Goal: Communication & Community: Answer question/provide support

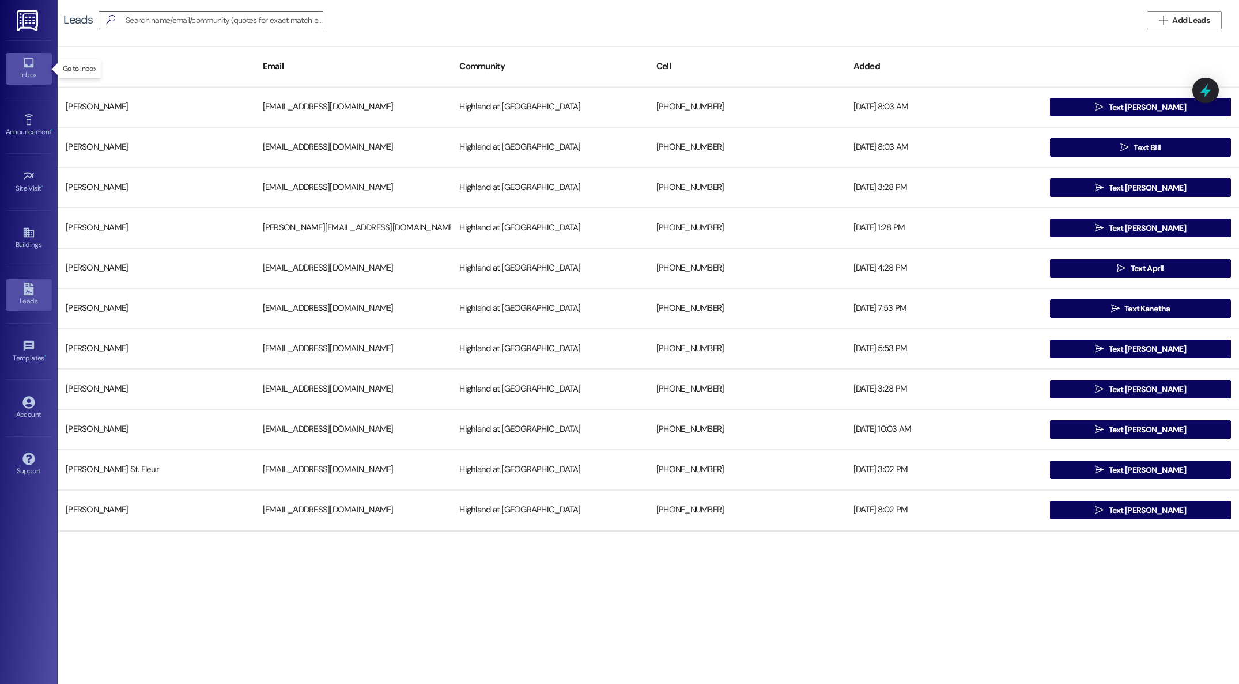
click at [29, 75] on div "Inbox" at bounding box center [29, 75] width 58 height 12
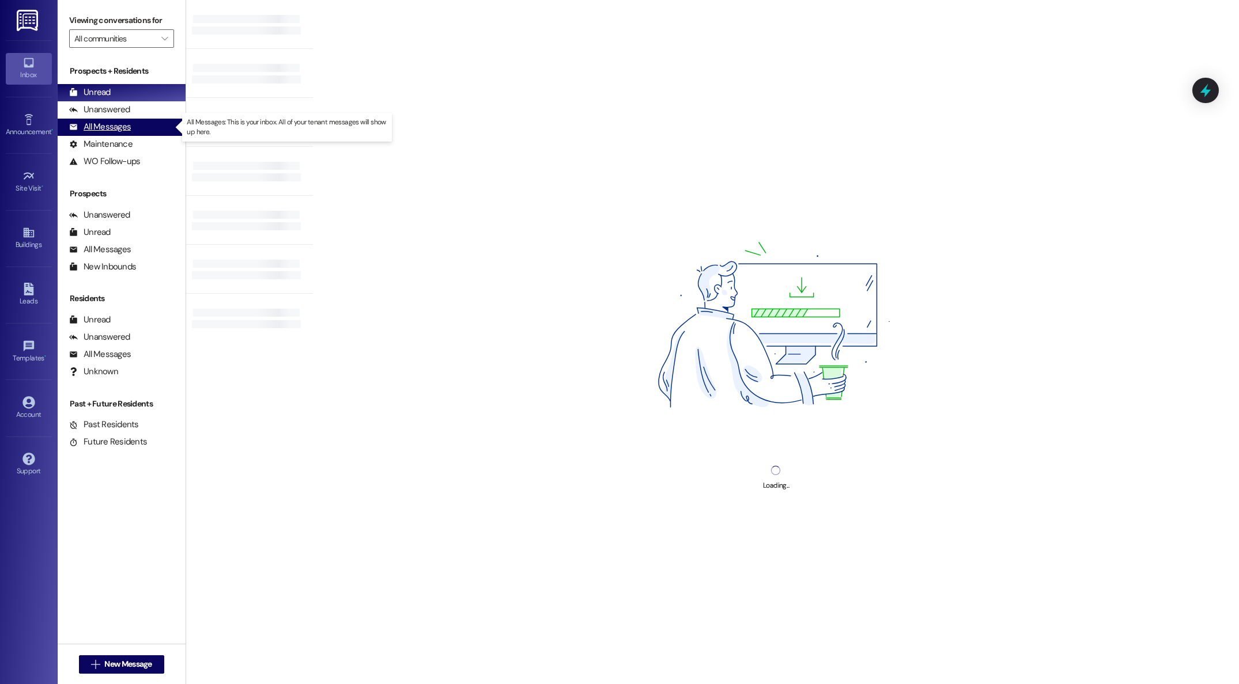
click at [125, 125] on div "All Messages" at bounding box center [100, 127] width 62 height 12
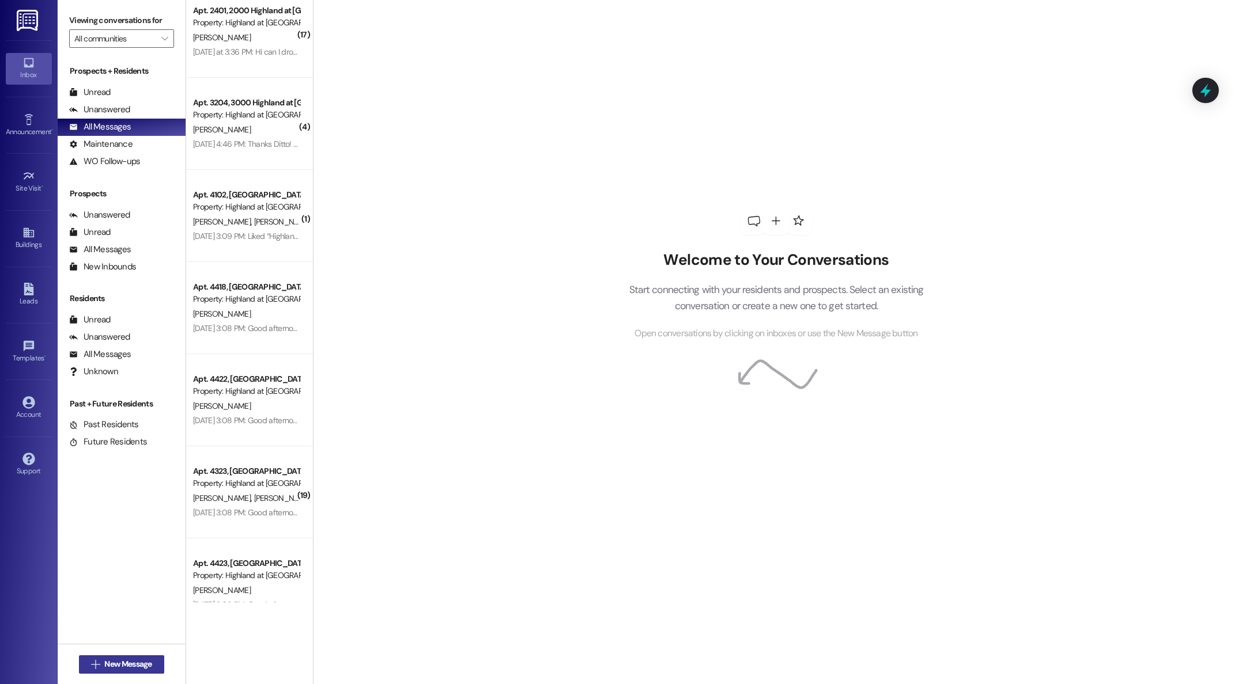
scroll to position [17, 0]
click at [121, 666] on span "New Message" at bounding box center [127, 664] width 47 height 12
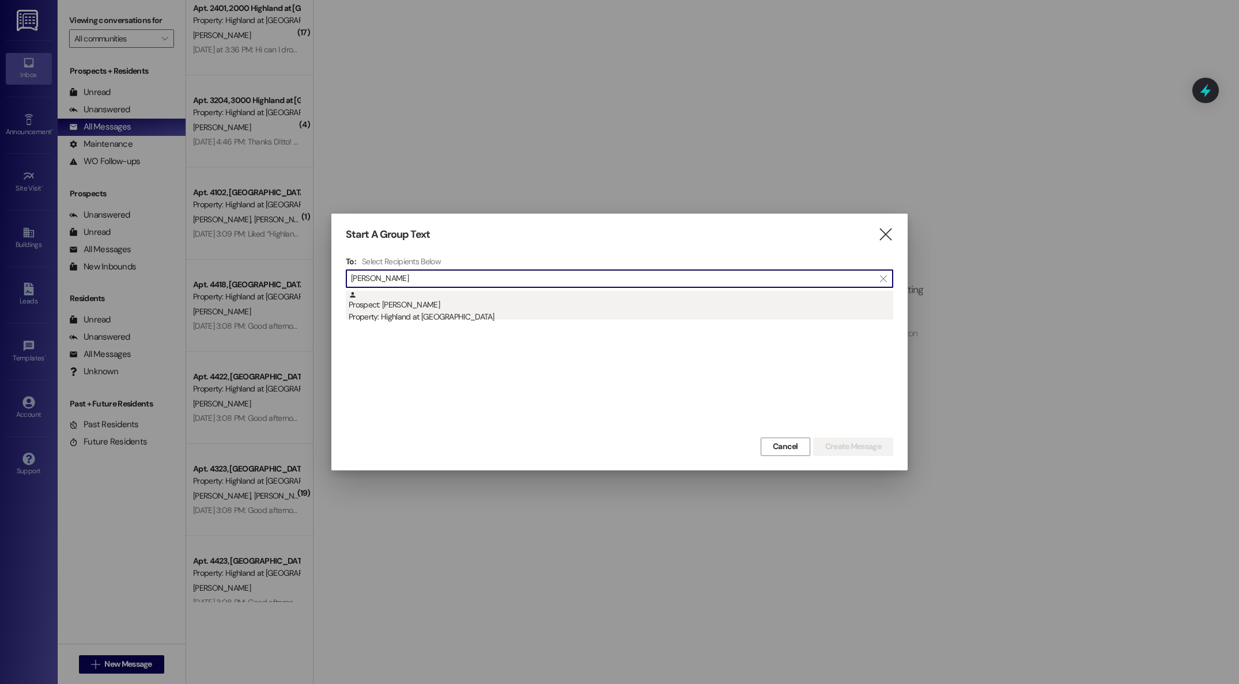
type input "[PERSON_NAME]"
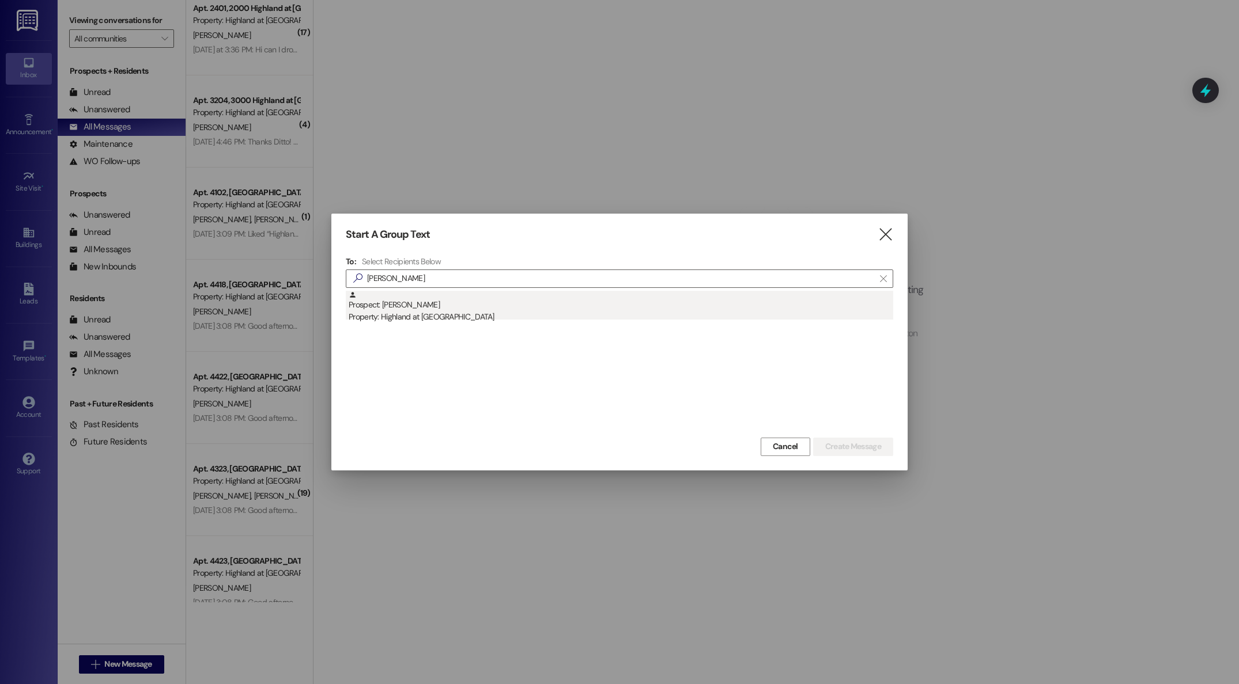
click at [377, 321] on div "Property: Highland at [GEOGRAPHIC_DATA]" at bounding box center [621, 317] width 544 height 12
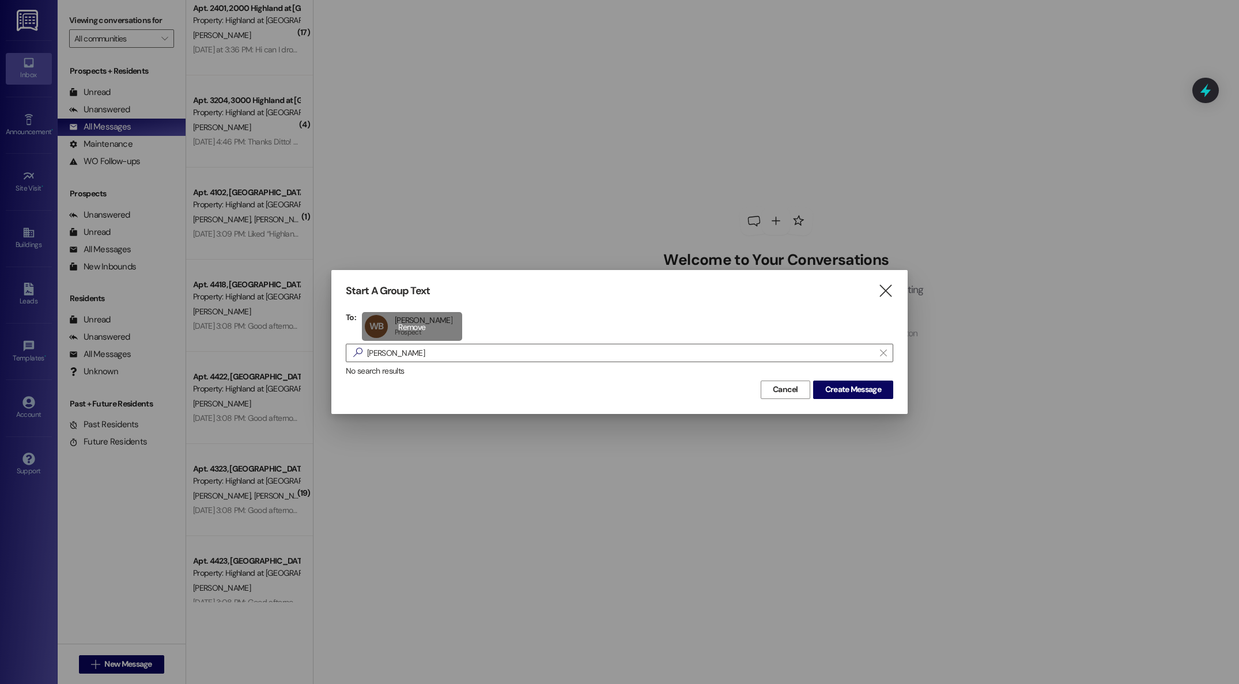
click at [420, 321] on div "WB [PERSON_NAME] [PERSON_NAME] Prospect Prospect click to remove" at bounding box center [412, 326] width 100 height 29
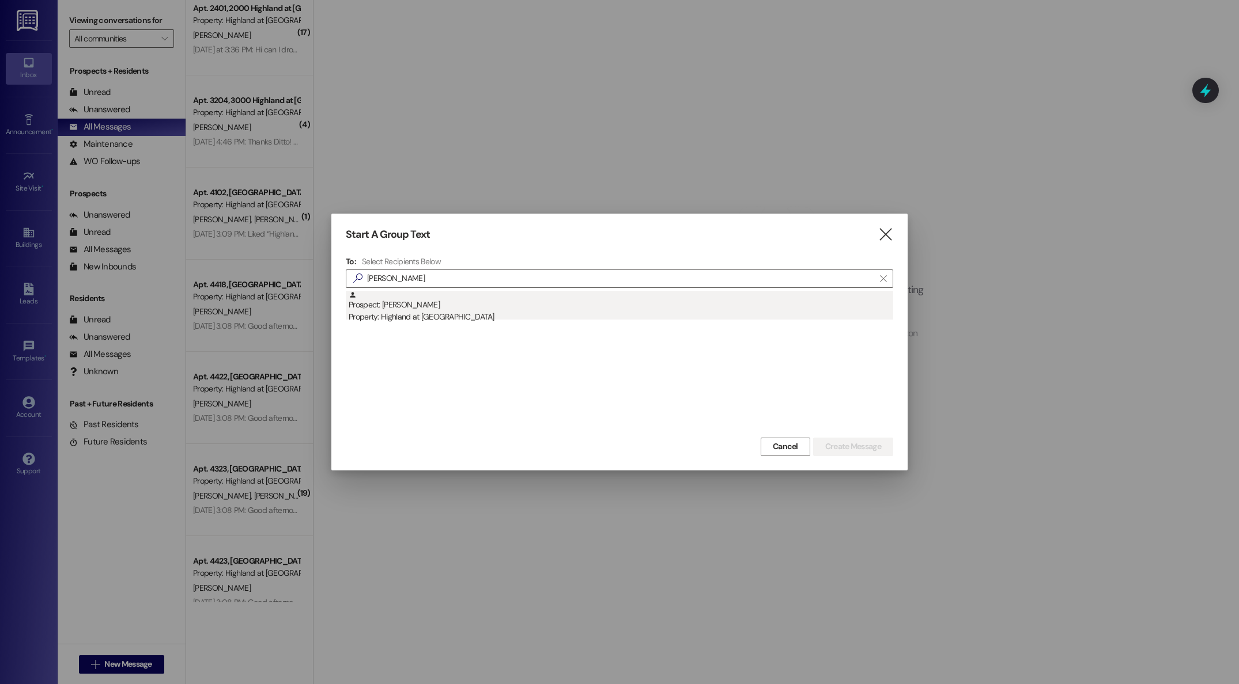
click at [405, 308] on div "Prospect: [PERSON_NAME] Property: Highland at [GEOGRAPHIC_DATA]" at bounding box center [621, 307] width 544 height 33
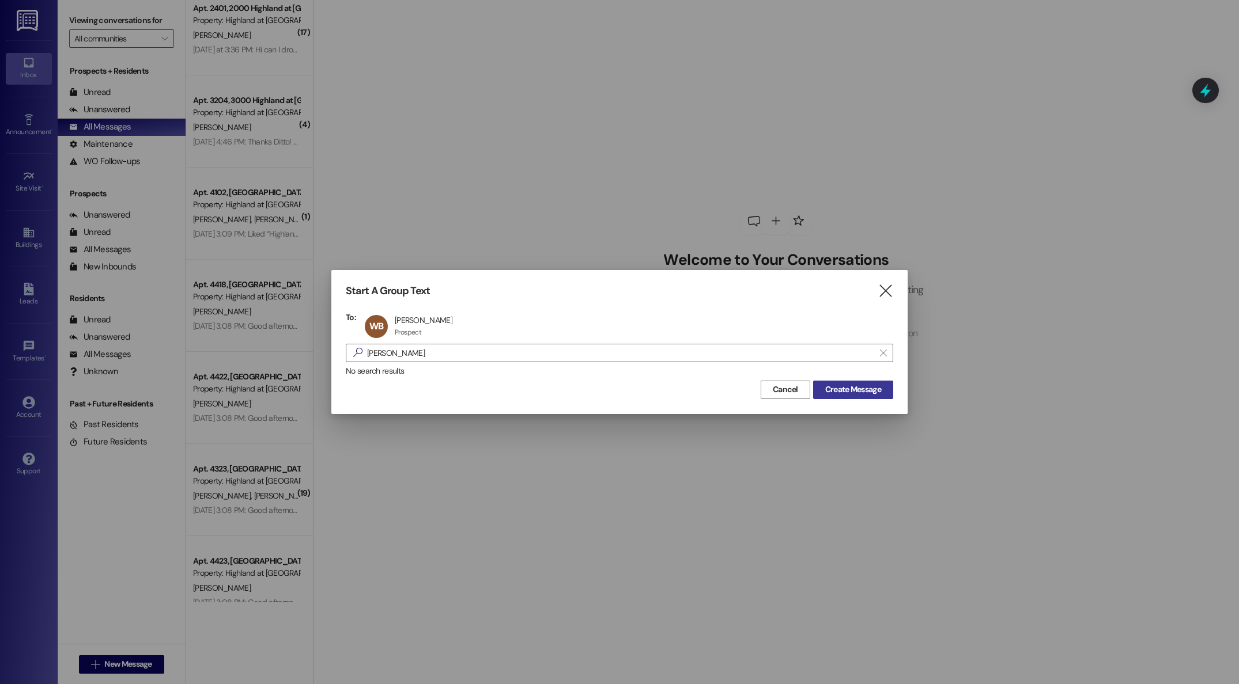
click at [859, 395] on span "Create Message" at bounding box center [853, 390] width 56 height 12
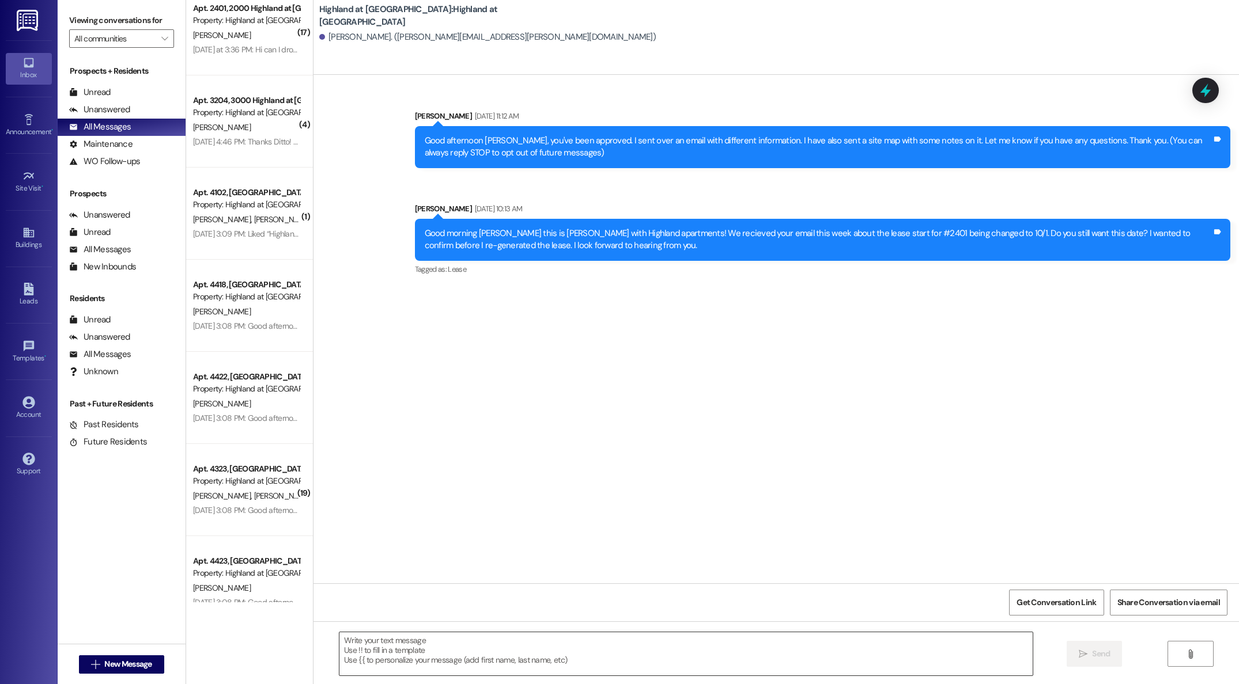
click at [491, 648] on textarea at bounding box center [685, 654] width 693 height 43
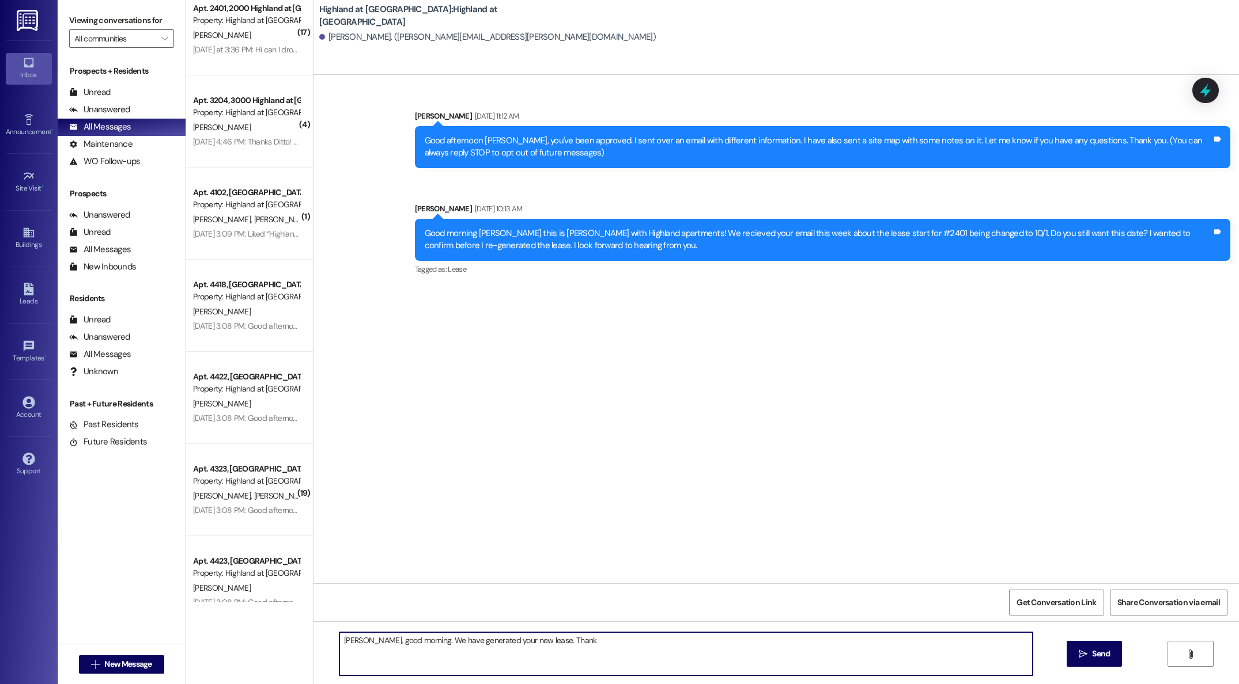
type textarea "[PERSON_NAME], good morning. We have generated your new lease. Thanks"
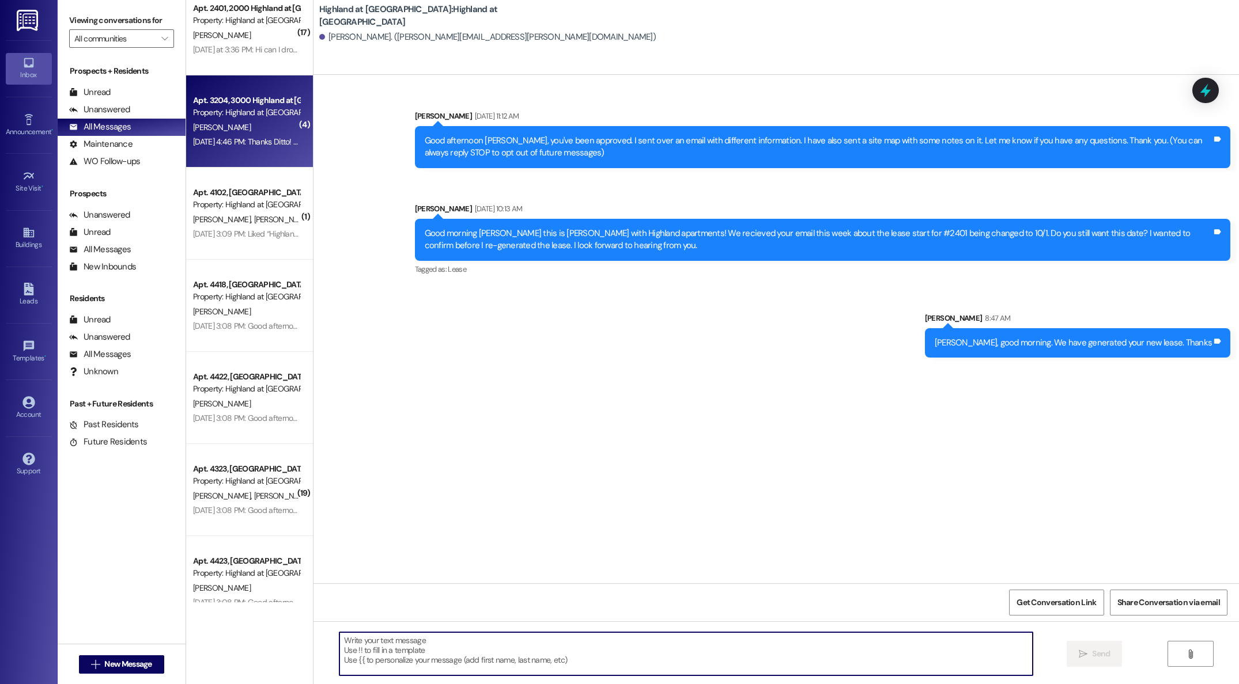
scroll to position [0, 0]
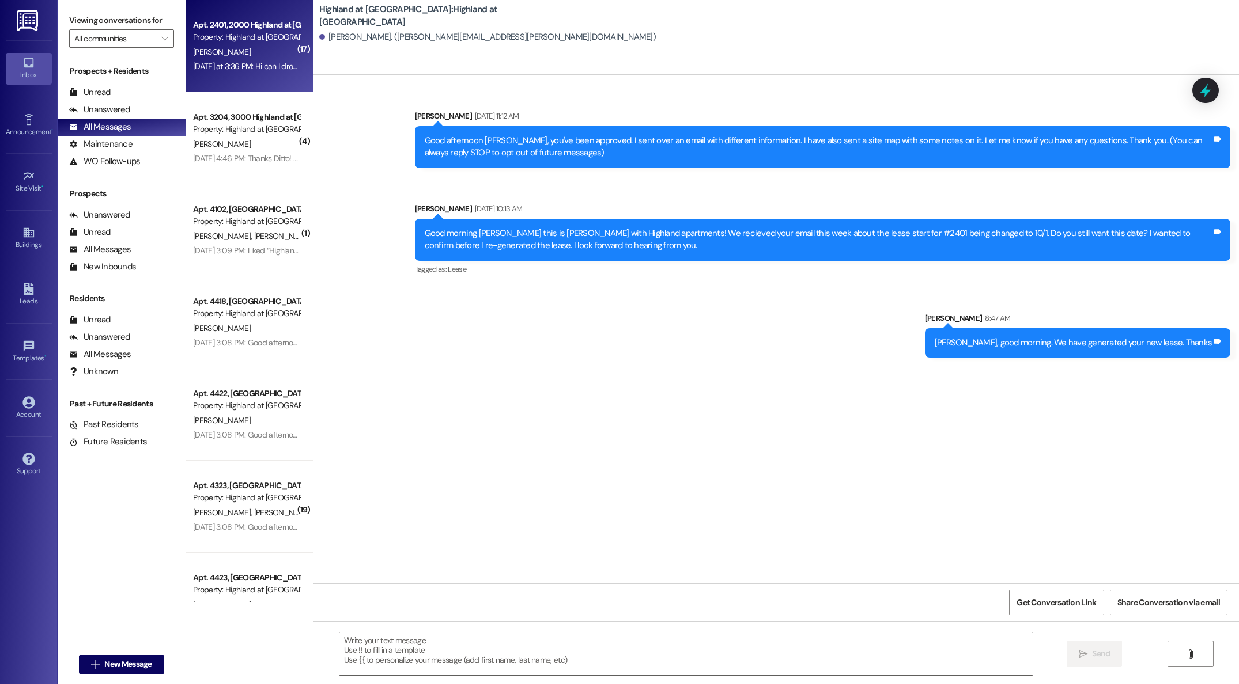
click at [233, 54] on div "[PERSON_NAME]" at bounding box center [246, 52] width 109 height 14
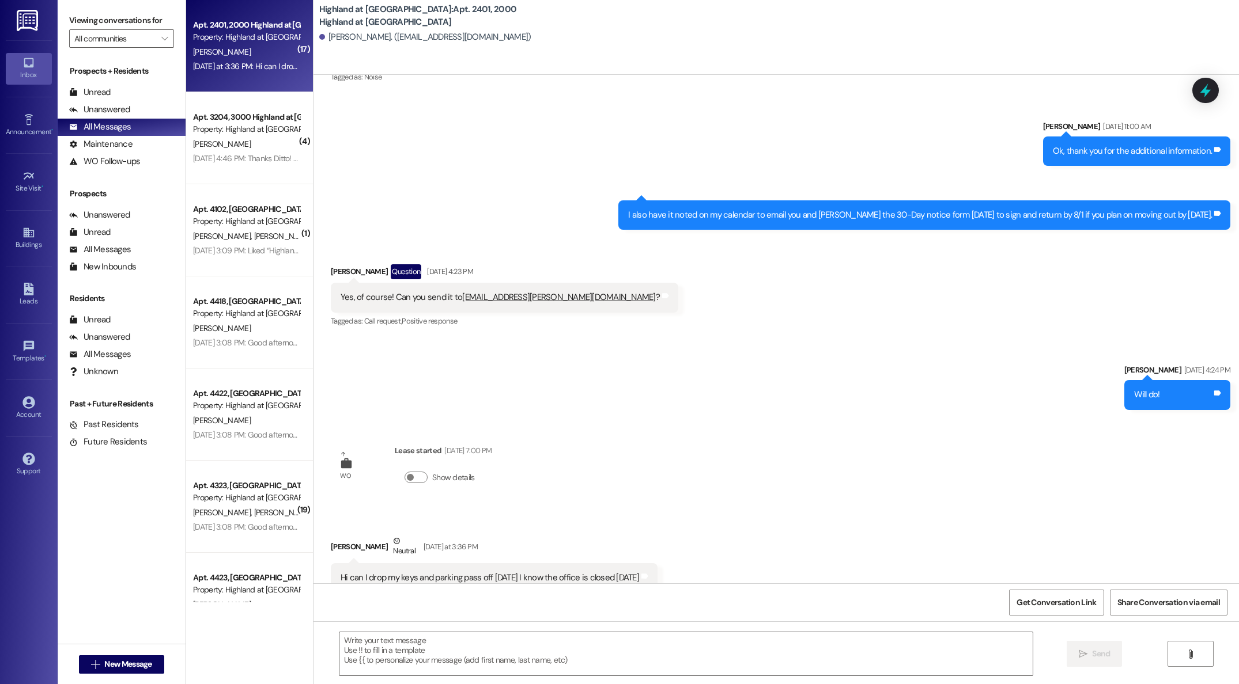
scroll to position [13199, 0]
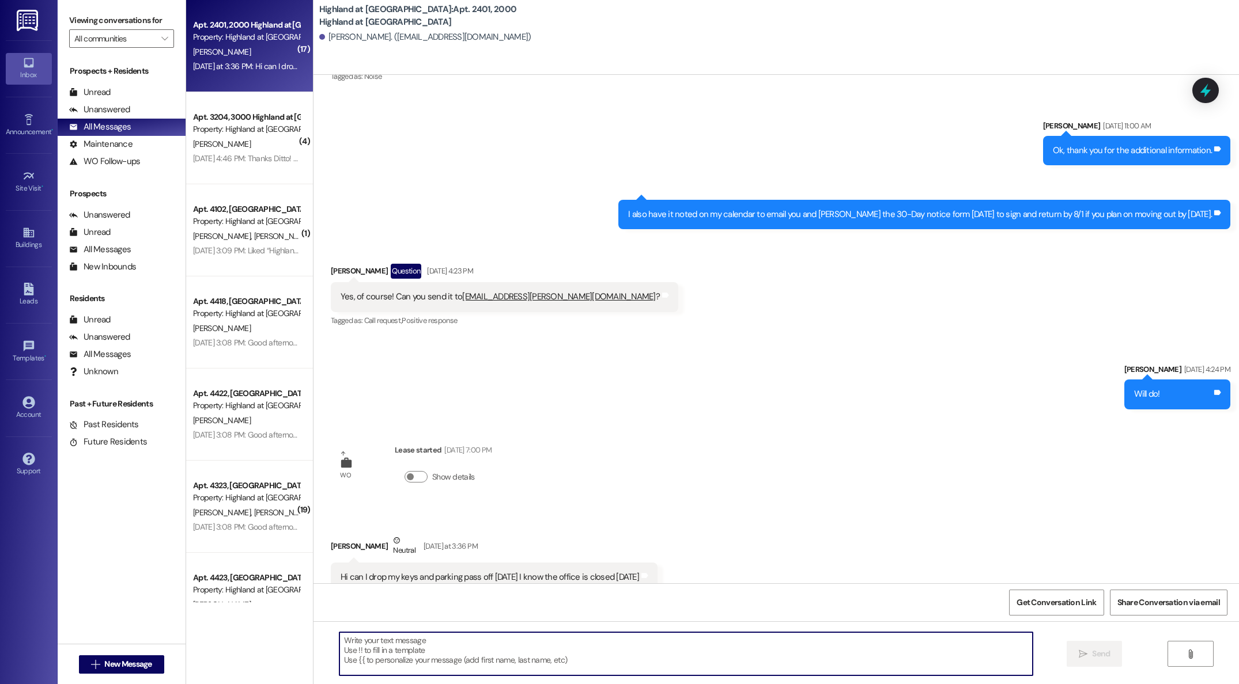
click at [662, 643] on textarea at bounding box center [685, 654] width 693 height 43
type textarea "Yes, that is fine. We are here until 5:30"
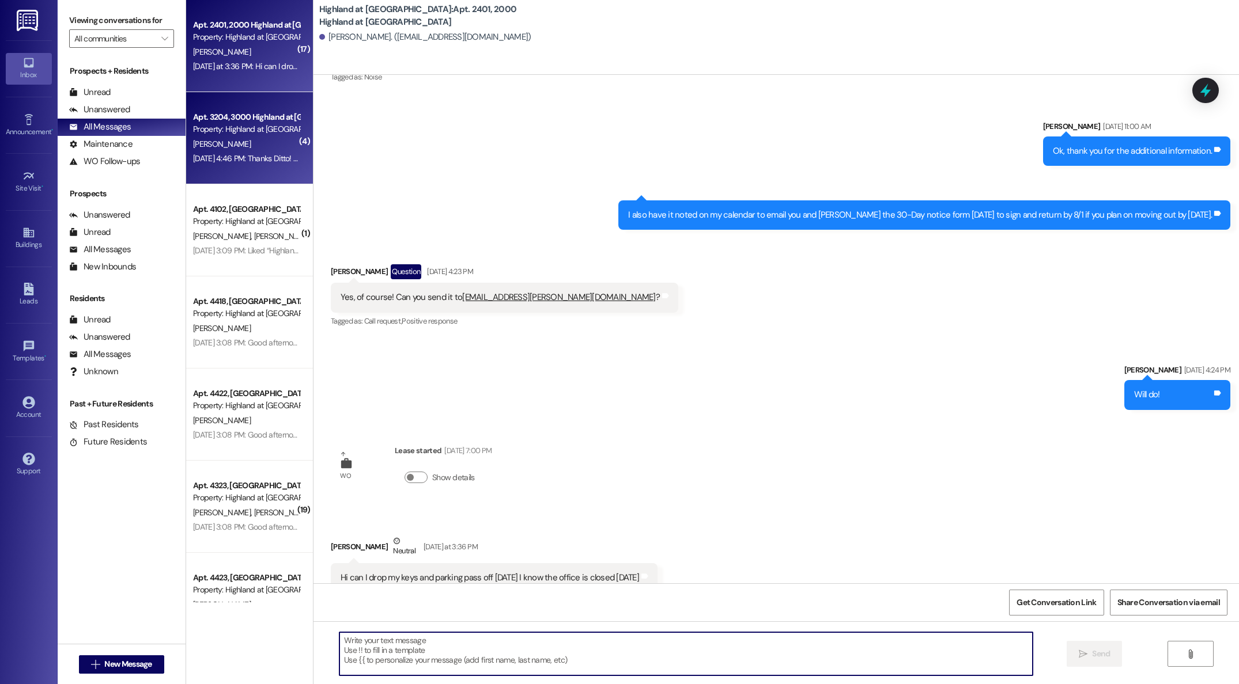
click at [221, 125] on div "Property: Highland at [GEOGRAPHIC_DATA]" at bounding box center [246, 129] width 107 height 12
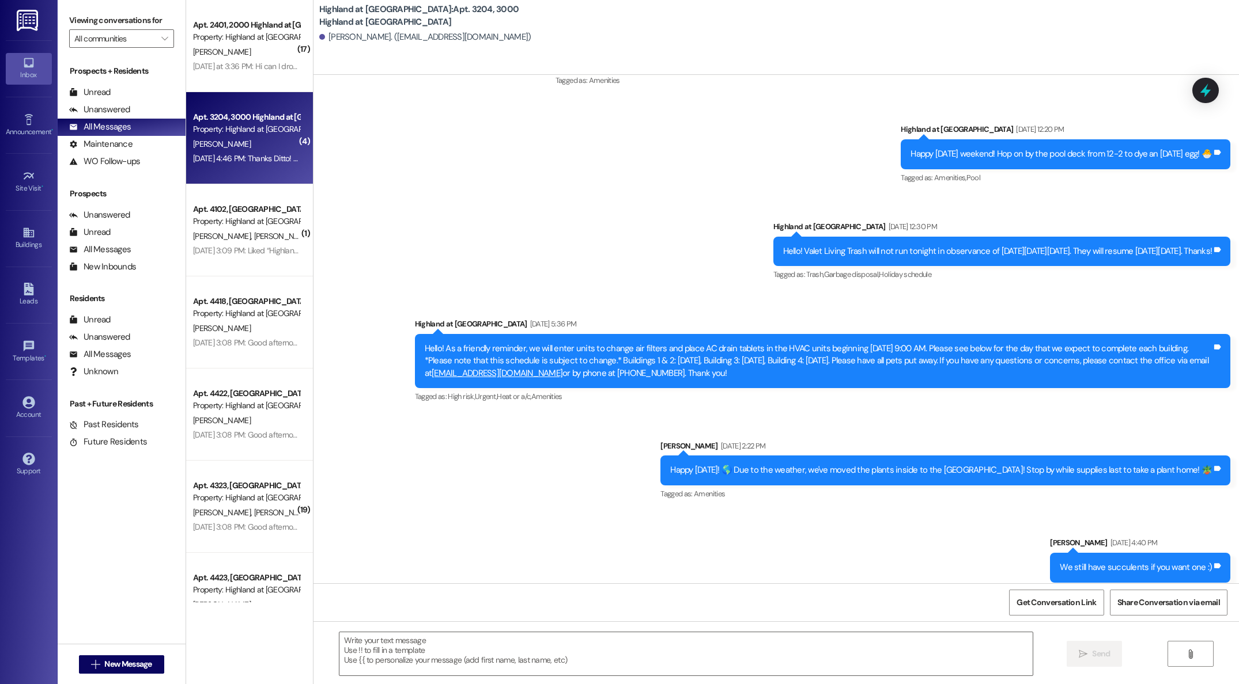
scroll to position [11510, 0]
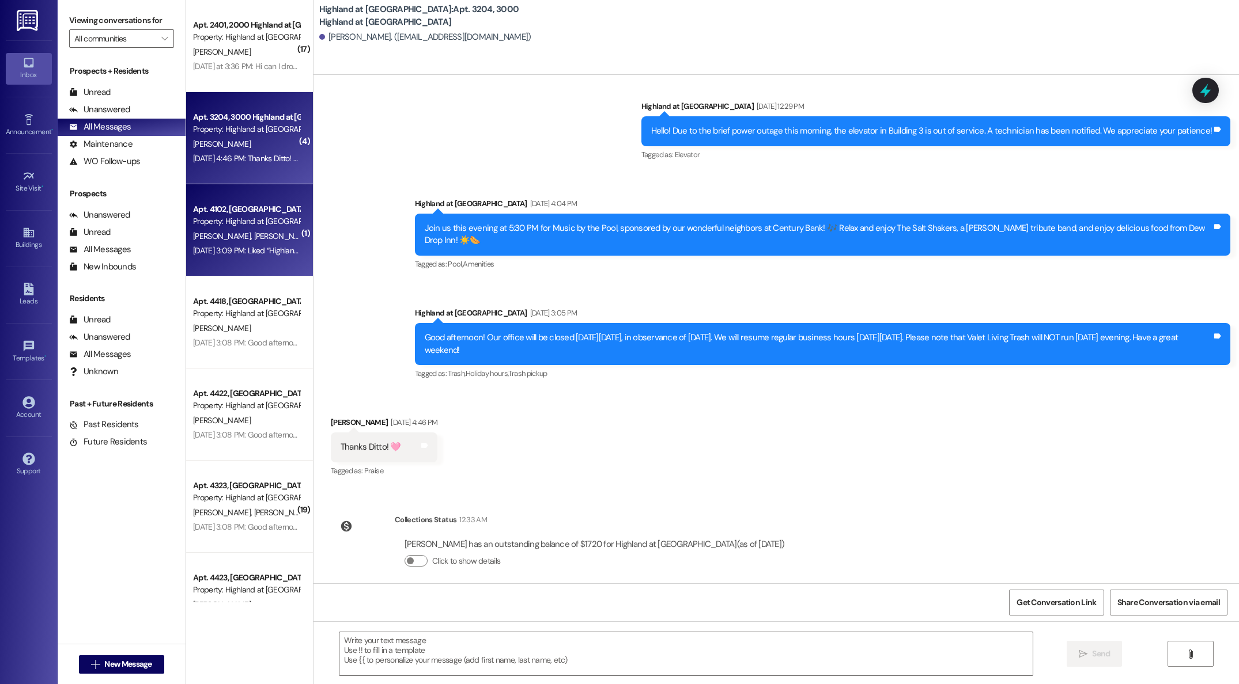
click at [236, 252] on div "[DATE] 3:09 PM: Liked “Highland at [GEOGRAPHIC_DATA] ([GEOGRAPHIC_DATA] at [GEO…" at bounding box center [736, 250] width 1087 height 10
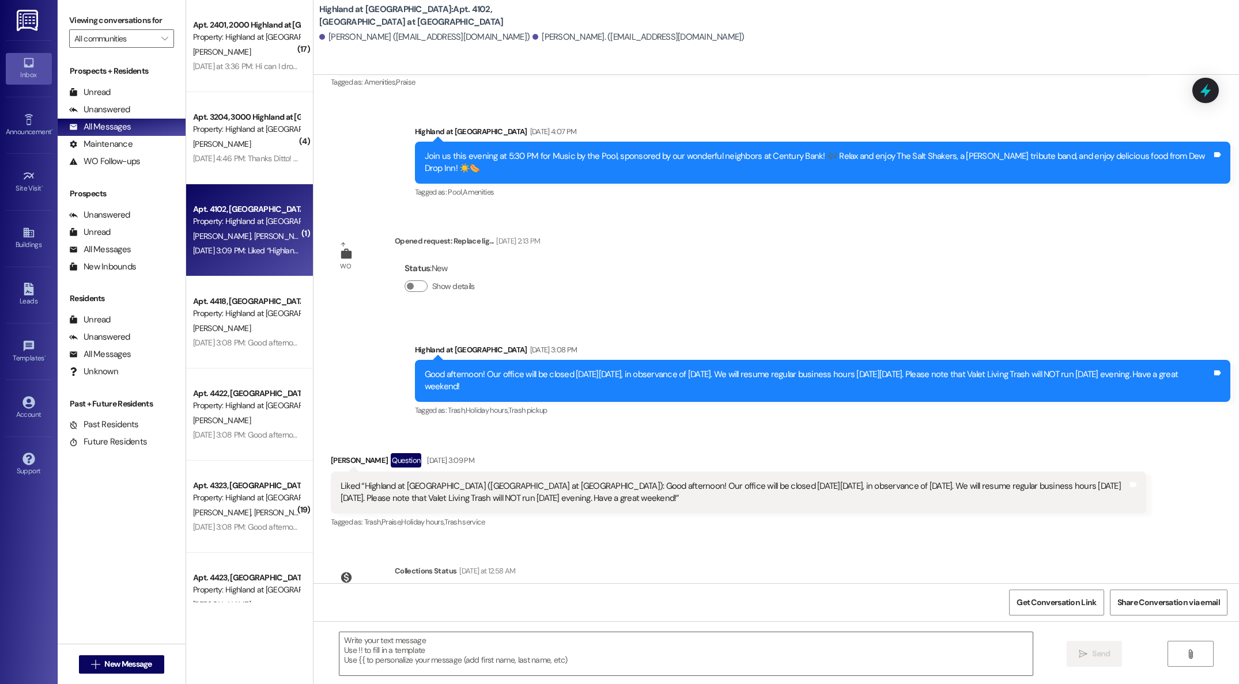
scroll to position [6449, 0]
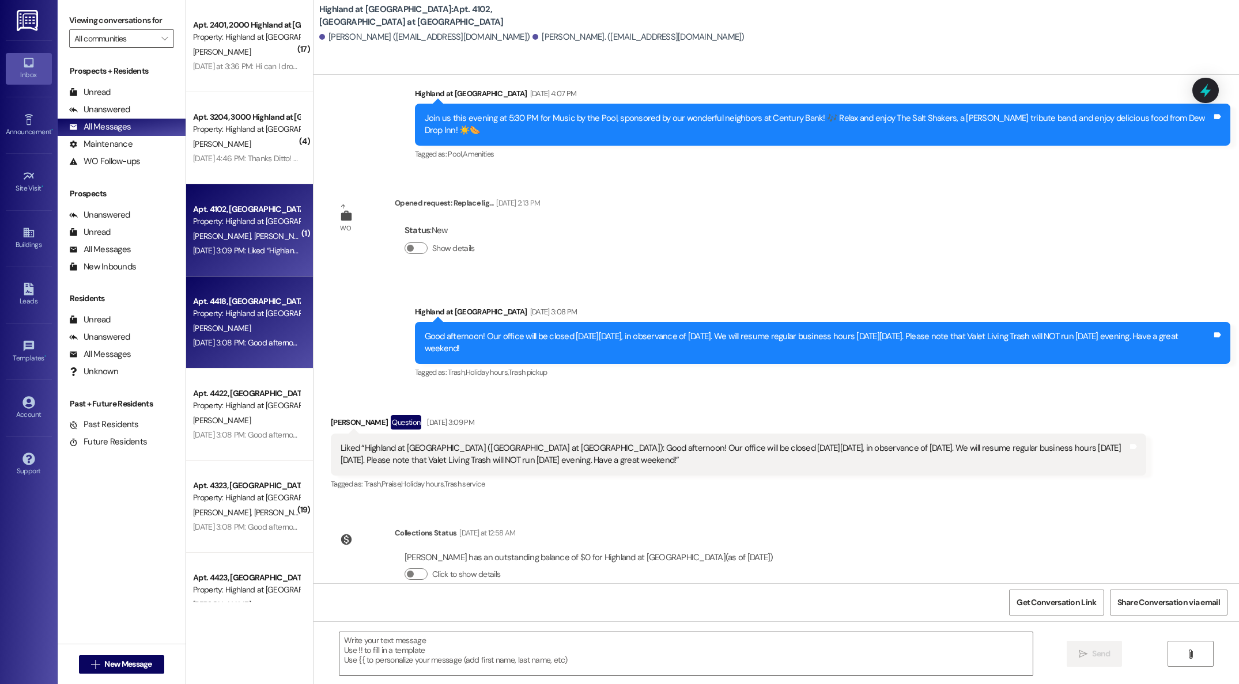
click at [253, 343] on div "[DATE] 3:08 PM: Good afternoon! Our office will be closed [DATE][DATE], in obse…" at bounding box center [584, 343] width 783 height 10
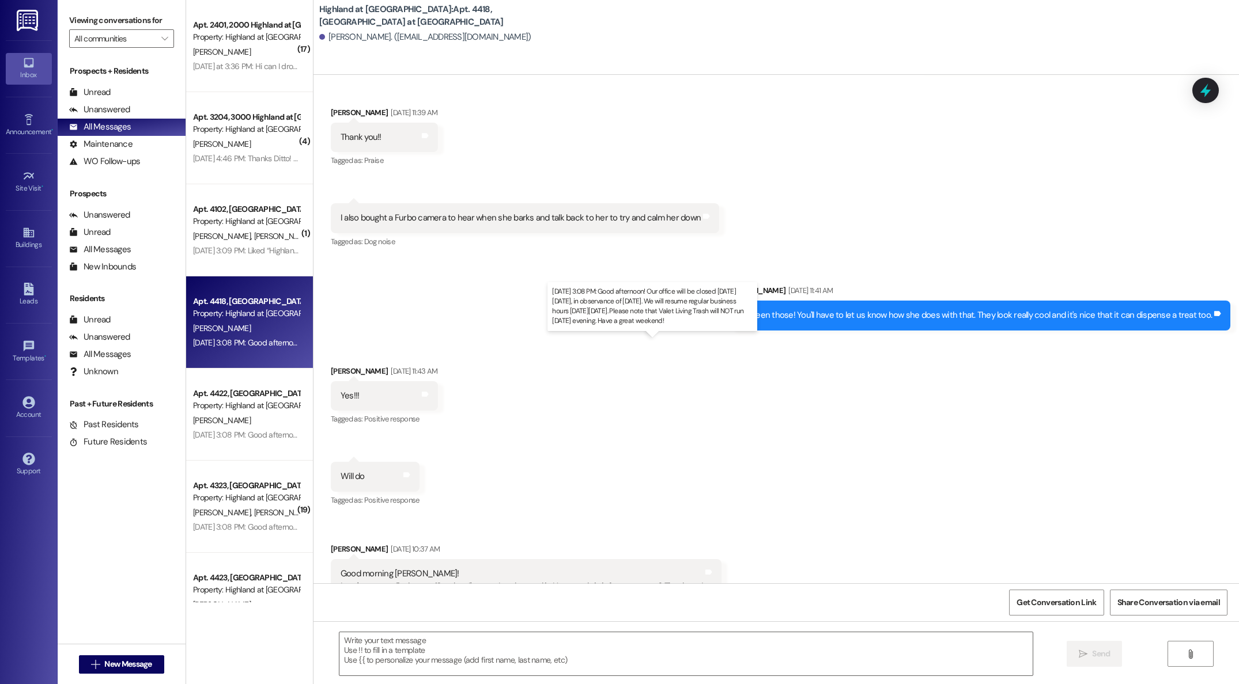
scroll to position [7248, 0]
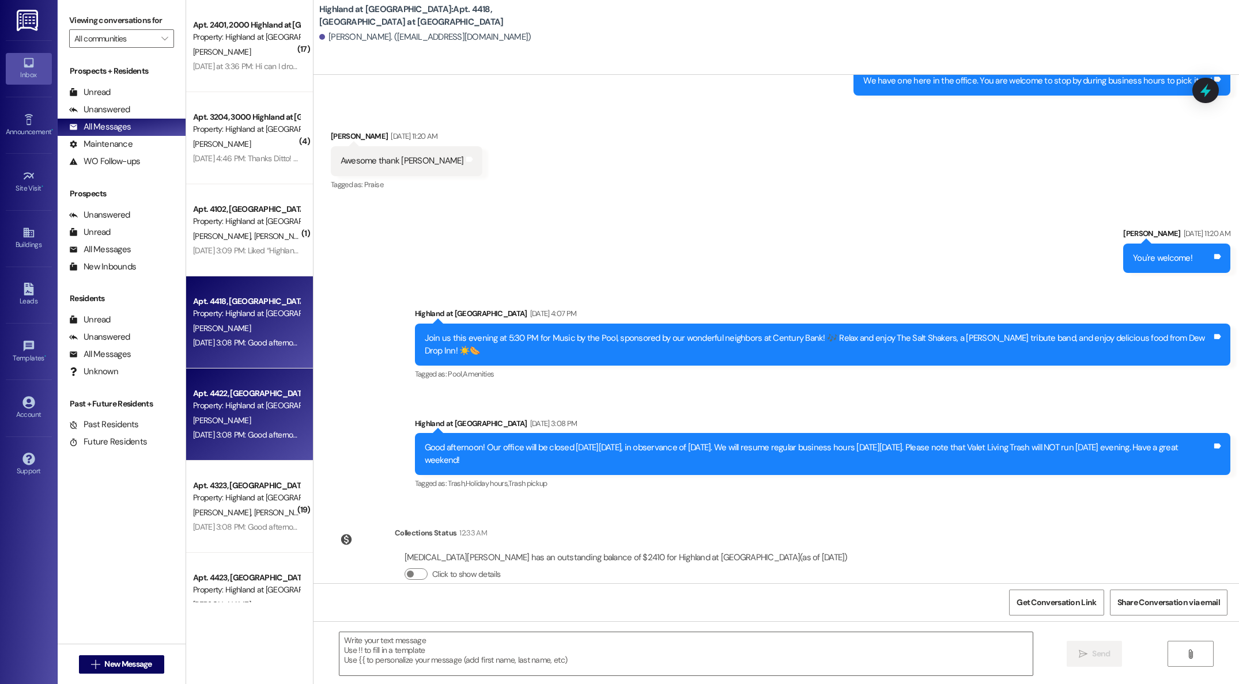
click at [263, 438] on div "[DATE] 3:08 PM: Good afternoon! Our office will be closed [DATE][DATE], in obse…" at bounding box center [584, 435] width 783 height 10
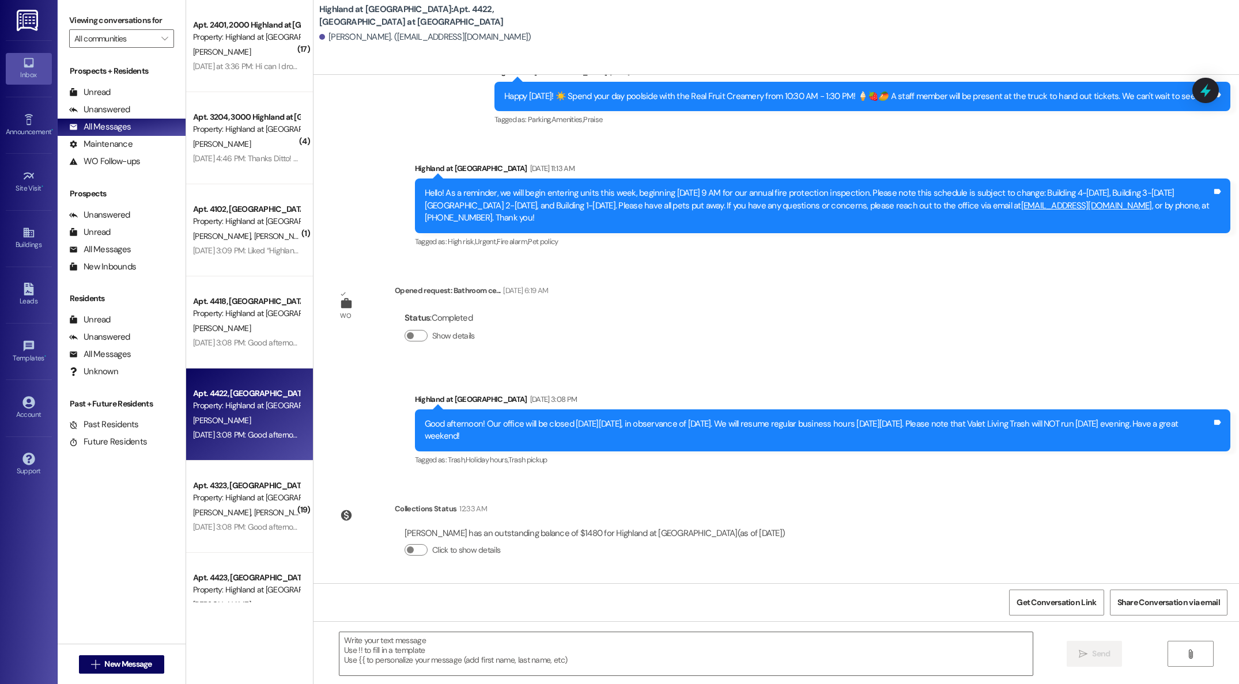
scroll to position [2665, 0]
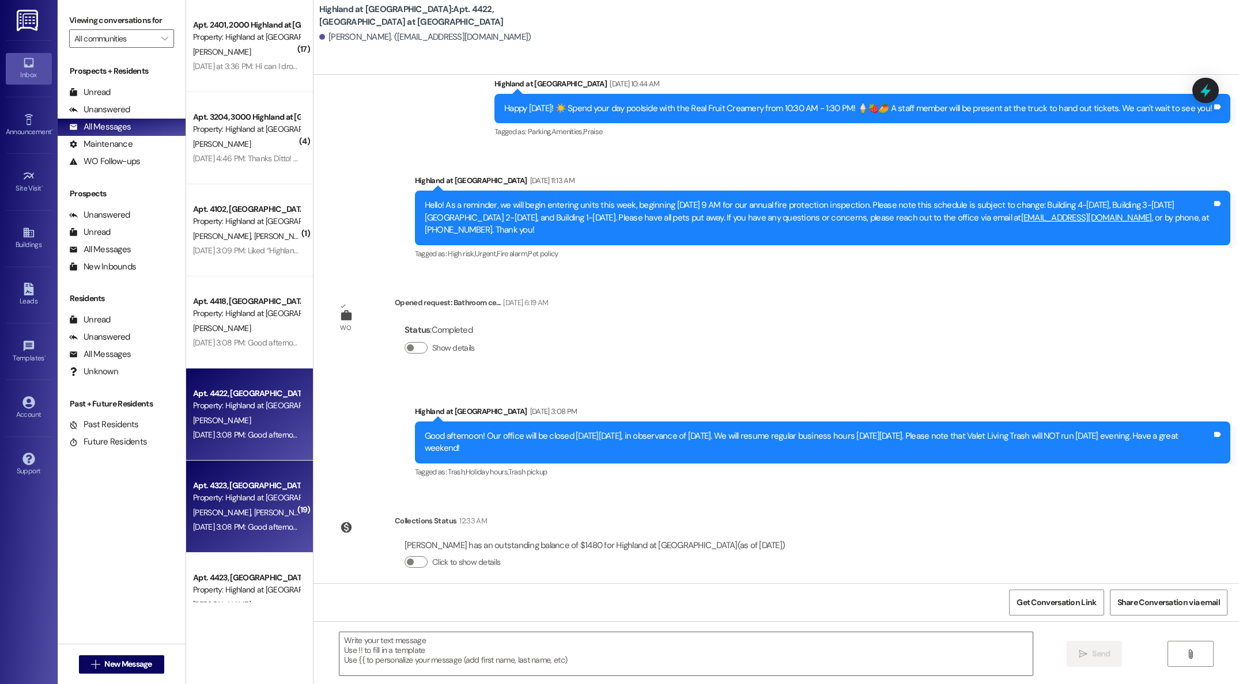
click at [207, 513] on span "[PERSON_NAME]" at bounding box center [223, 512] width 61 height 10
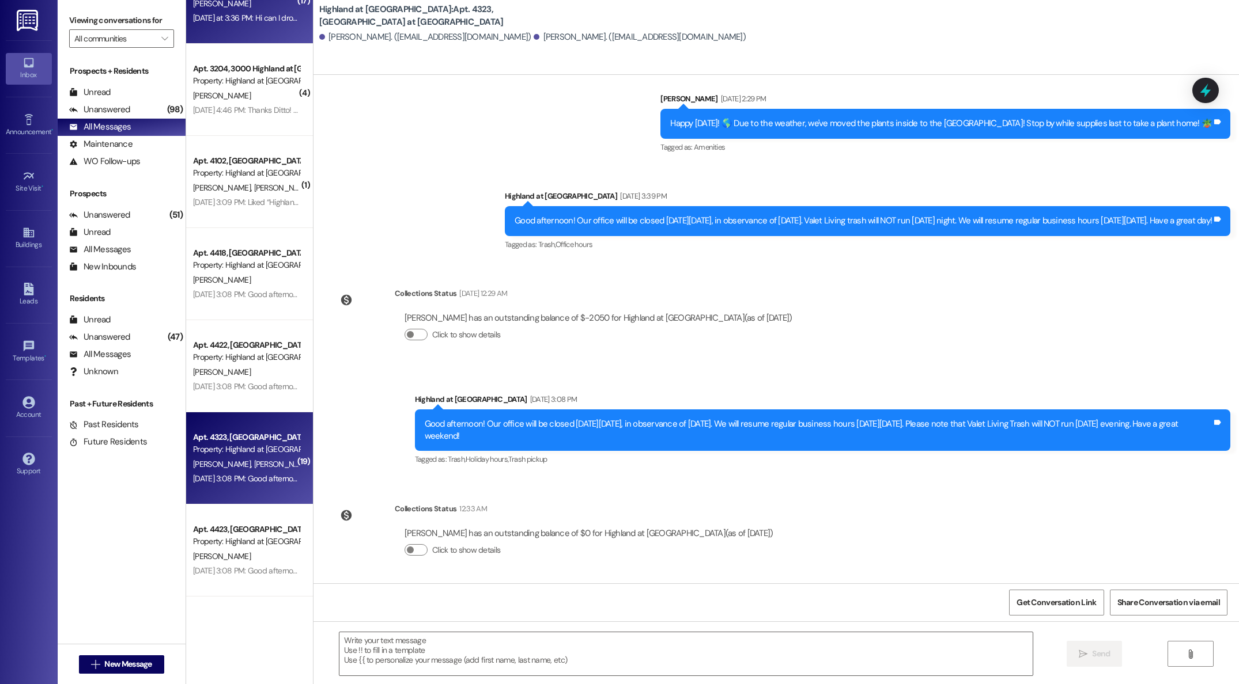
scroll to position [0, 0]
